Goal: Task Accomplishment & Management: Manage account settings

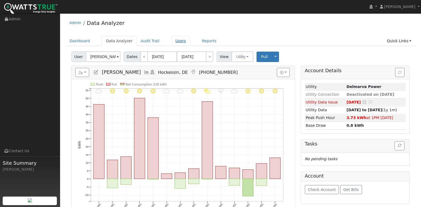
click at [172, 42] on link "Users" at bounding box center [181, 41] width 19 height 10
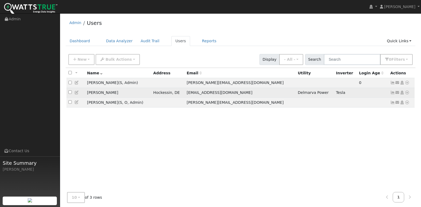
click at [392, 93] on icon at bounding box center [393, 93] width 5 height 4
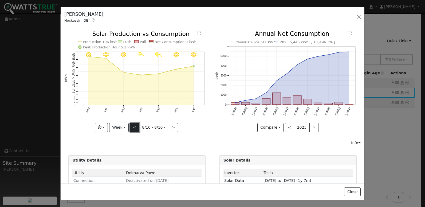
click at [134, 127] on button "<" at bounding box center [134, 127] width 9 height 9
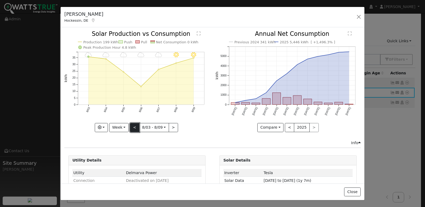
click at [134, 127] on button "<" at bounding box center [134, 127] width 9 height 9
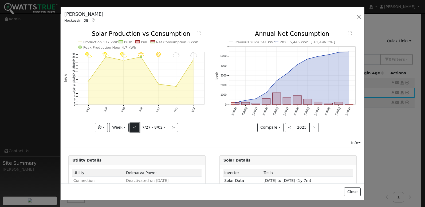
click at [134, 127] on button "<" at bounding box center [134, 127] width 9 height 9
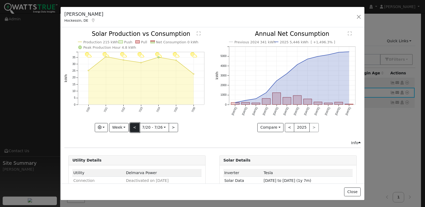
click at [134, 127] on button "<" at bounding box center [134, 127] width 9 height 9
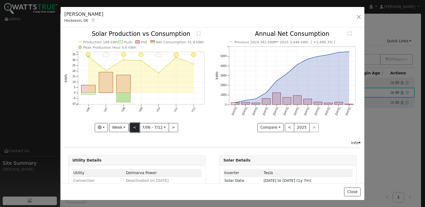
click at [134, 127] on button "<" at bounding box center [134, 127] width 9 height 9
type input "[DATE]"
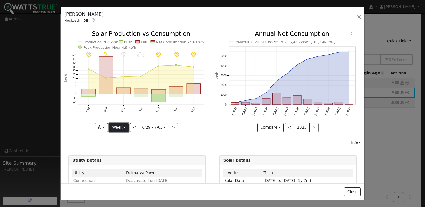
click at [116, 128] on button "Week" at bounding box center [119, 127] width 20 height 9
click at [124, 166] on link "Custom" at bounding box center [128, 168] width 37 height 7
click at [182, 125] on button "day" at bounding box center [183, 127] width 17 height 9
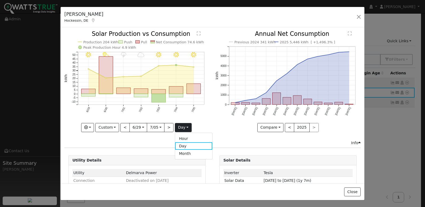
click at [183, 135] on link "Hour" at bounding box center [193, 138] width 37 height 7
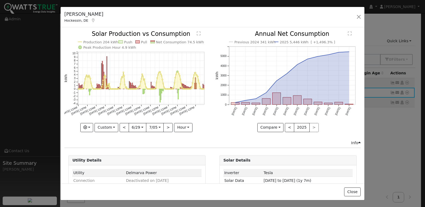
click at [197, 34] on text "" at bounding box center [199, 34] width 4 height 4
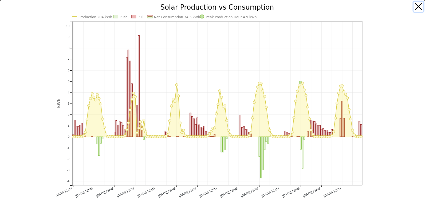
click at [415, 6] on button "button" at bounding box center [419, 7] width 10 height 10
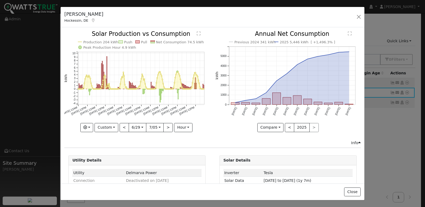
click at [197, 32] on text "" at bounding box center [199, 34] width 4 height 4
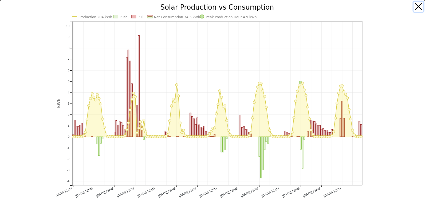
click at [414, 7] on button "button" at bounding box center [419, 7] width 10 height 10
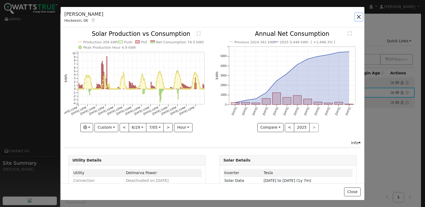
click at [357, 18] on button "button" at bounding box center [358, 16] width 7 height 7
